Goal: Navigation & Orientation: Understand site structure

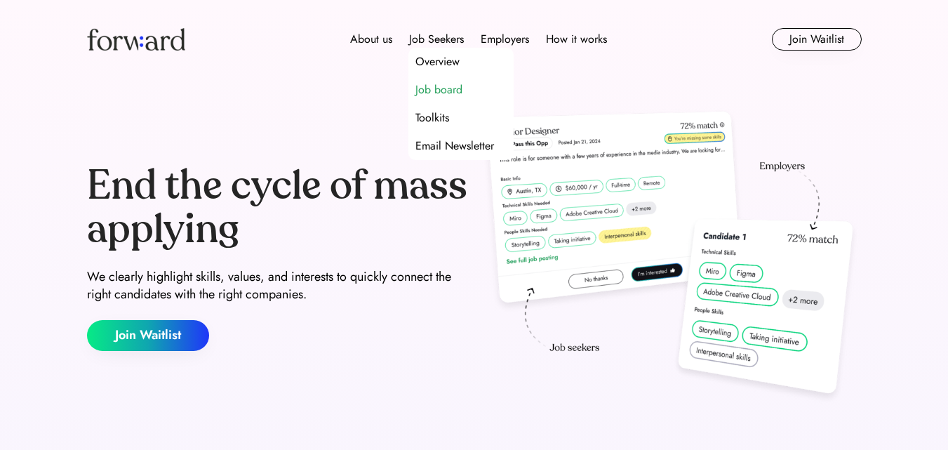
click at [442, 84] on div "Job board" at bounding box center [439, 89] width 47 height 17
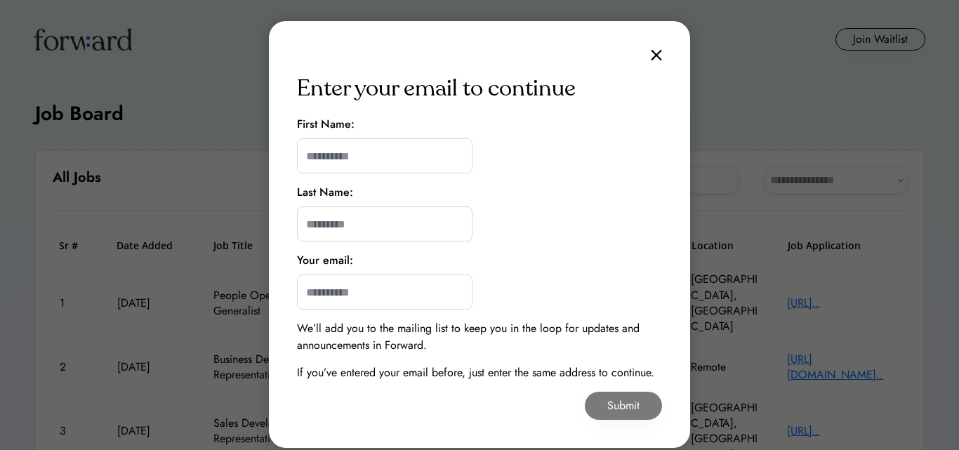
click at [656, 60] on img at bounding box center [656, 55] width 11 height 12
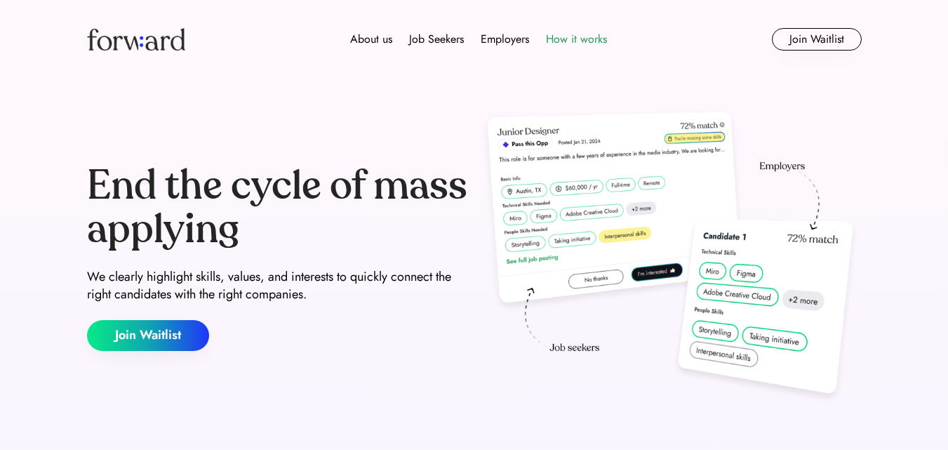
click at [588, 40] on div "How it works" at bounding box center [576, 39] width 61 height 17
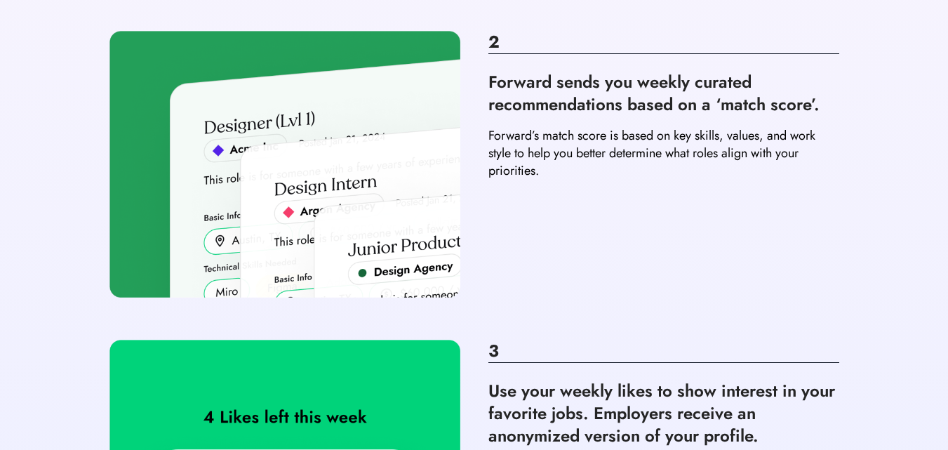
scroll to position [623, 0]
